Goal: Task Accomplishment & Management: Manage account settings

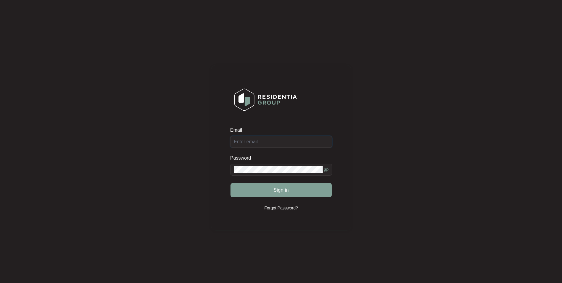
click at [265, 147] on input "Email" at bounding box center [281, 142] width 102 height 12
click at [273, 135] on div "Email" at bounding box center [281, 131] width 102 height 9
click at [273, 142] on input "Email" at bounding box center [281, 142] width 102 height 12
paste input "[EMAIL_ADDRESS][DOMAIN_NAME]"
type input "[EMAIL_ADDRESS][DOMAIN_NAME]"
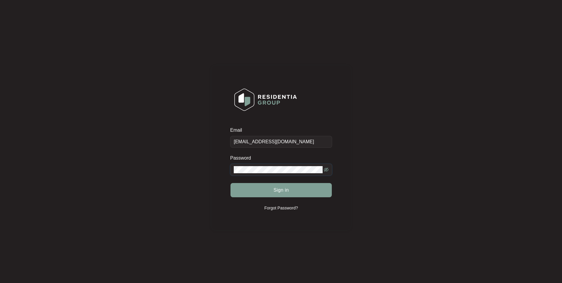
click at [327, 169] on icon "eye-invisible" at bounding box center [326, 169] width 5 height 5
click at [319, 185] on button "Sign in" at bounding box center [281, 190] width 101 height 14
click at [303, 196] on button "Sign in" at bounding box center [281, 190] width 101 height 14
click at [261, 164] on span at bounding box center [281, 170] width 102 height 12
click at [26, 145] on div "Email [EMAIL_ADDRESS][DOMAIN_NAME] Password Sign in Forgot Password?" at bounding box center [281, 147] width 550 height 283
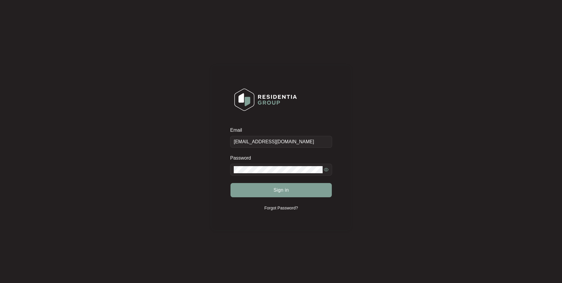
click at [308, 191] on button "Sign in" at bounding box center [281, 190] width 101 height 14
click at [252, 188] on button "Sign in" at bounding box center [281, 190] width 101 height 14
